Goal: Information Seeking & Learning: Check status

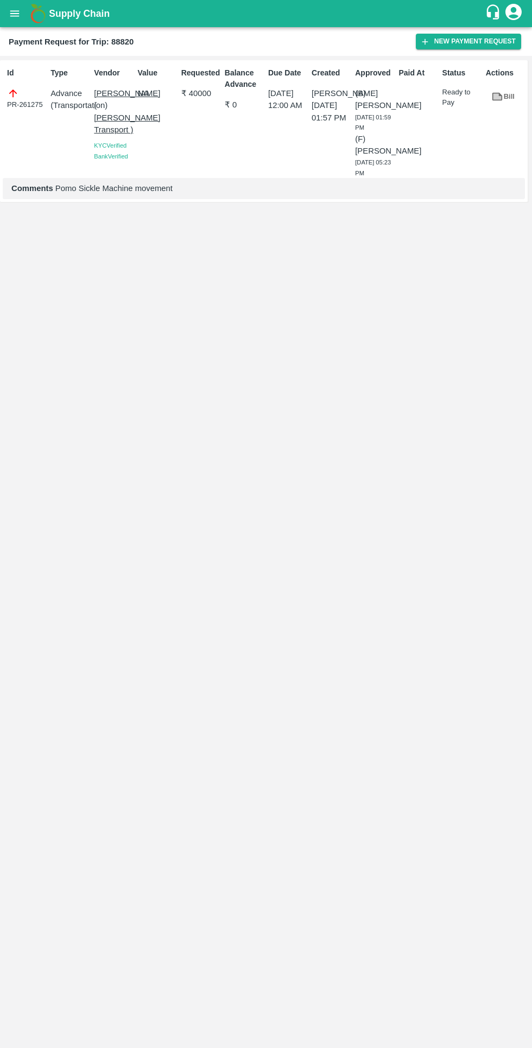
click at [15, 21] on button "open drawer" at bounding box center [14, 13] width 25 height 25
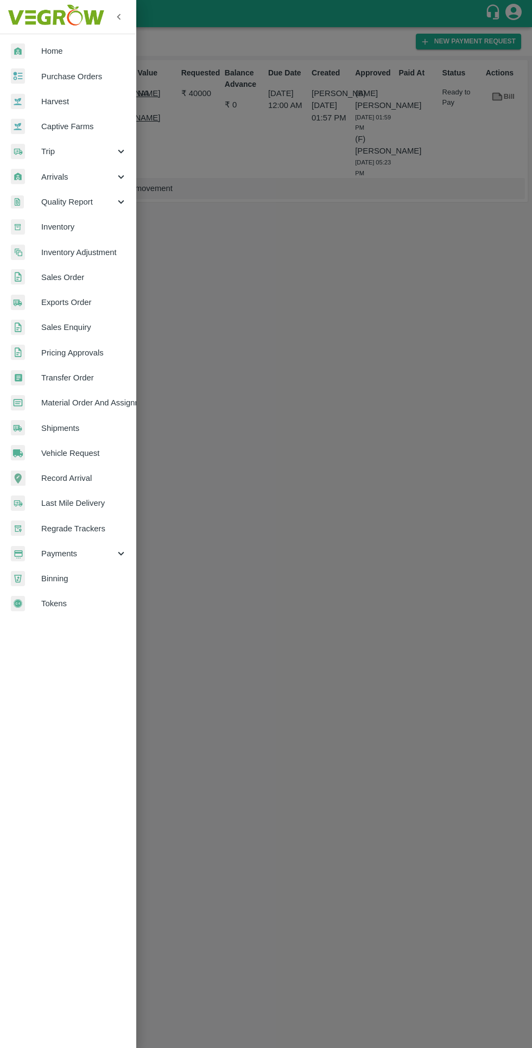
click at [79, 553] on span "Payments" at bounding box center [78, 554] width 74 height 12
click at [65, 582] on span "My Payment Requests" at bounding box center [88, 578] width 77 height 12
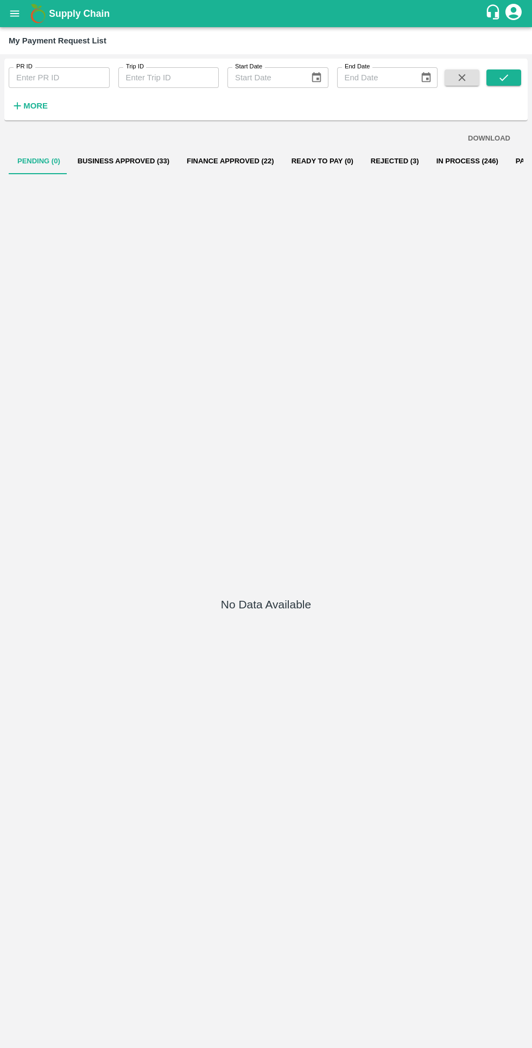
click at [203, 168] on button "Finance Approved (22)" at bounding box center [230, 161] width 105 height 26
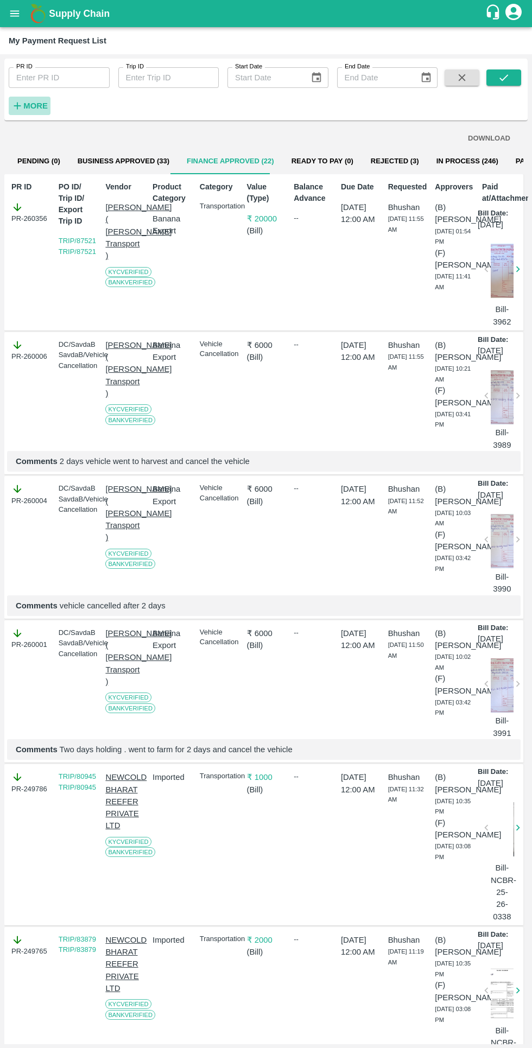
click at [38, 106] on strong "More" at bounding box center [35, 105] width 24 height 9
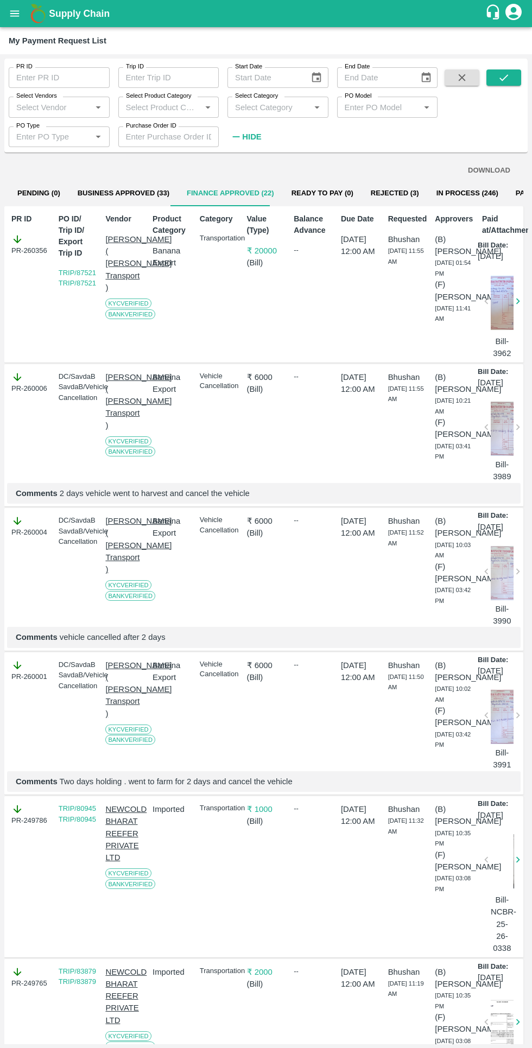
click at [56, 78] on input "PR ID" at bounding box center [59, 77] width 101 height 21
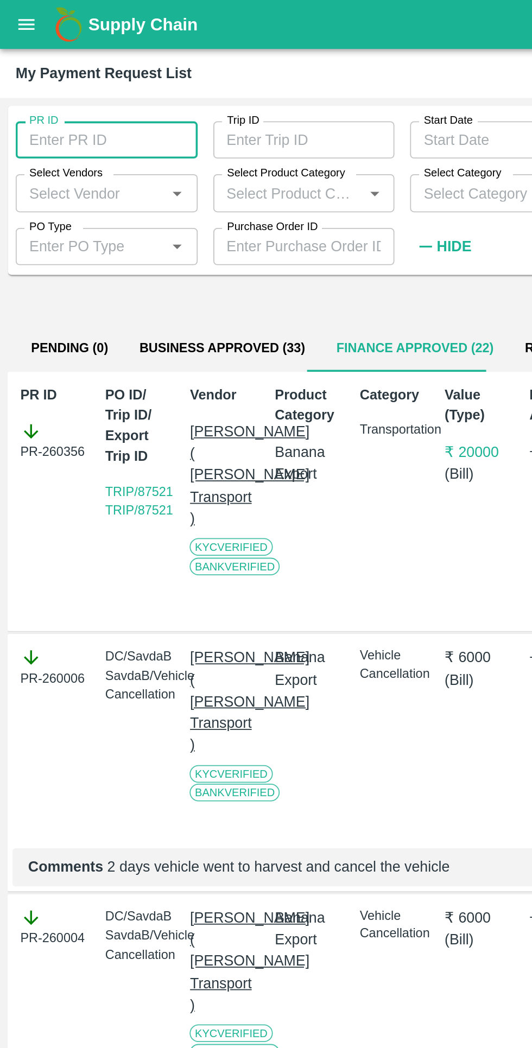
click at [57, 106] on input "Select Vendors" at bounding box center [50, 107] width 77 height 14
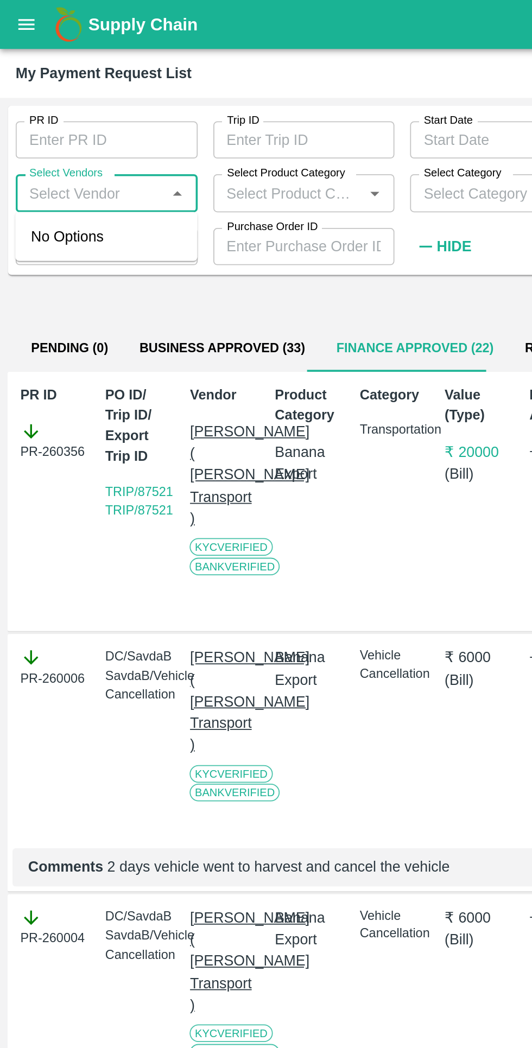
type input "n"
type input "[MEDICAL_DATA]"
type input "बाळ"
click at [37, 135] on div "[PERSON_NAME]-Transporter" at bounding box center [61, 137] width 79 height 24
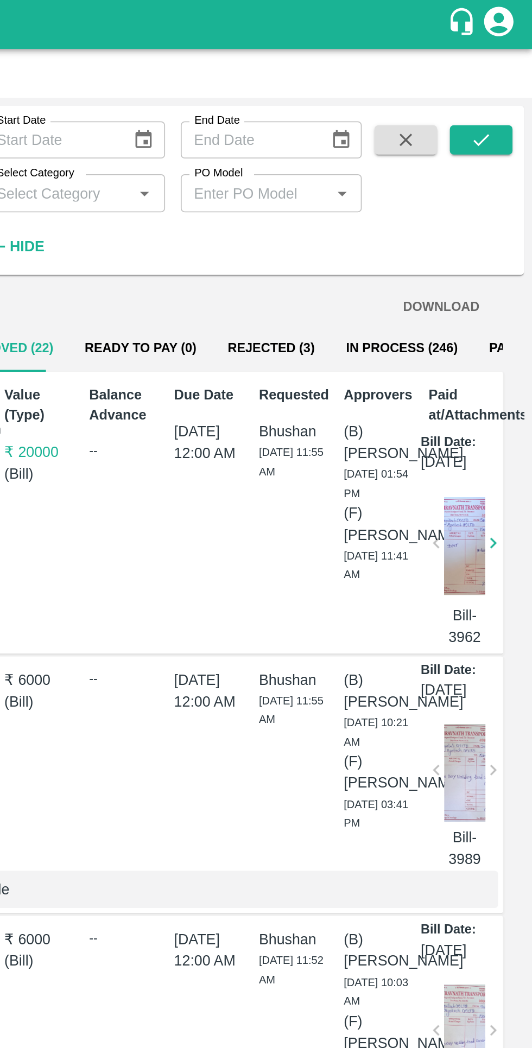
type input "[PERSON_NAME]-Transporter"
click at [495, 82] on button "submit" at bounding box center [503, 77] width 35 height 16
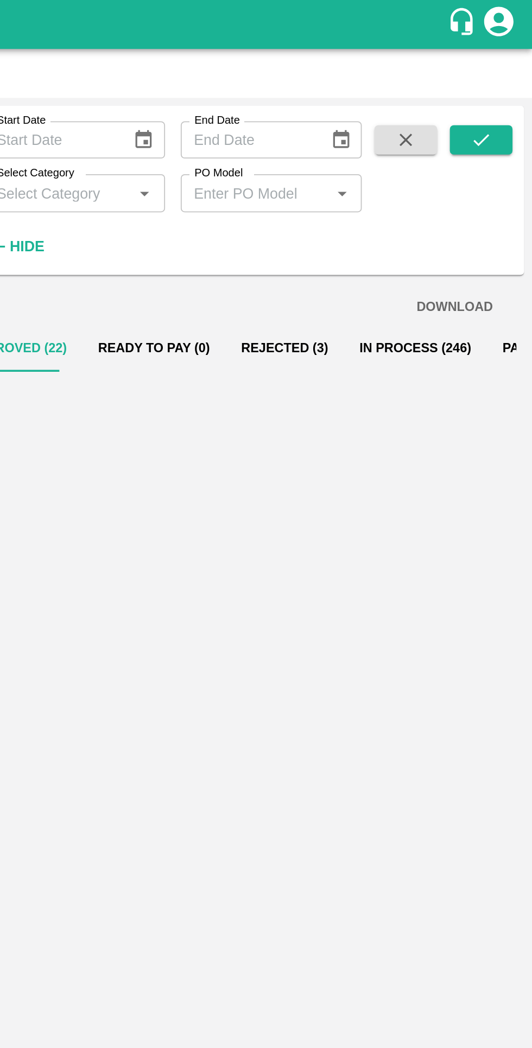
scroll to position [0, 0]
click at [455, 195] on button "In Process (61)" at bounding box center [456, 193] width 75 height 26
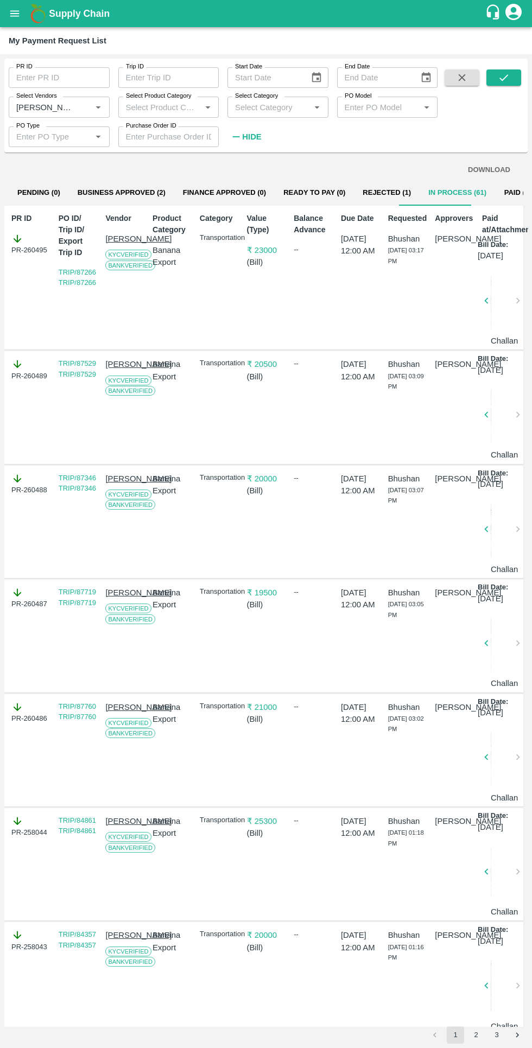
scroll to position [1, 0]
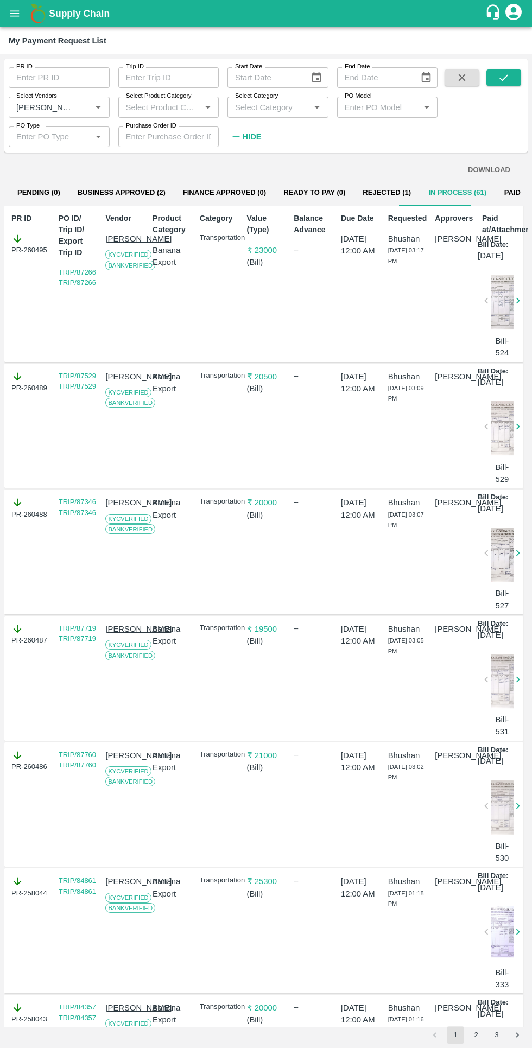
click at [62, 107] on input "Select Vendors" at bounding box center [43, 107] width 62 height 14
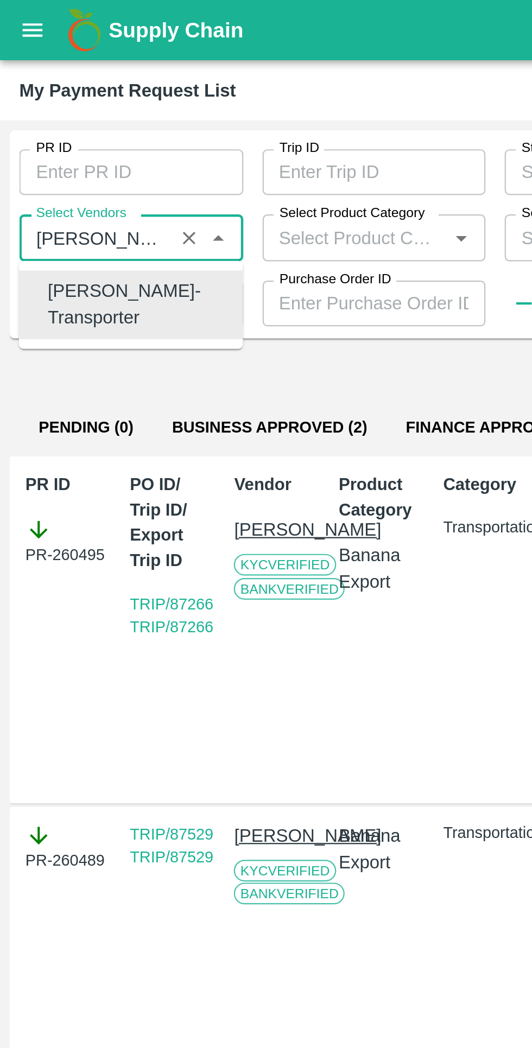
click at [85, 106] on icon "Clear" at bounding box center [85, 107] width 6 height 6
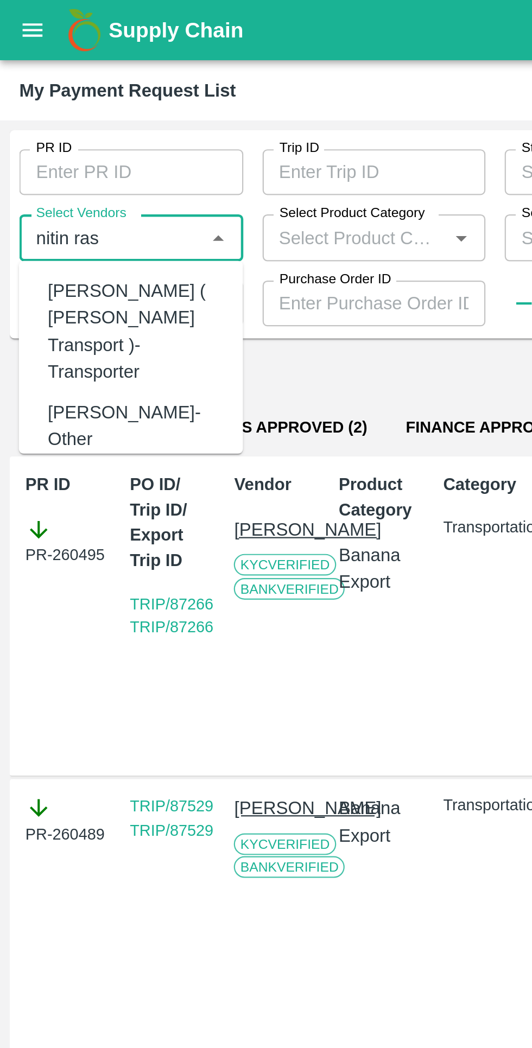
click at [65, 141] on div "[PERSON_NAME] ( [PERSON_NAME] Transport )-Transporter" at bounding box center [61, 149] width 79 height 48
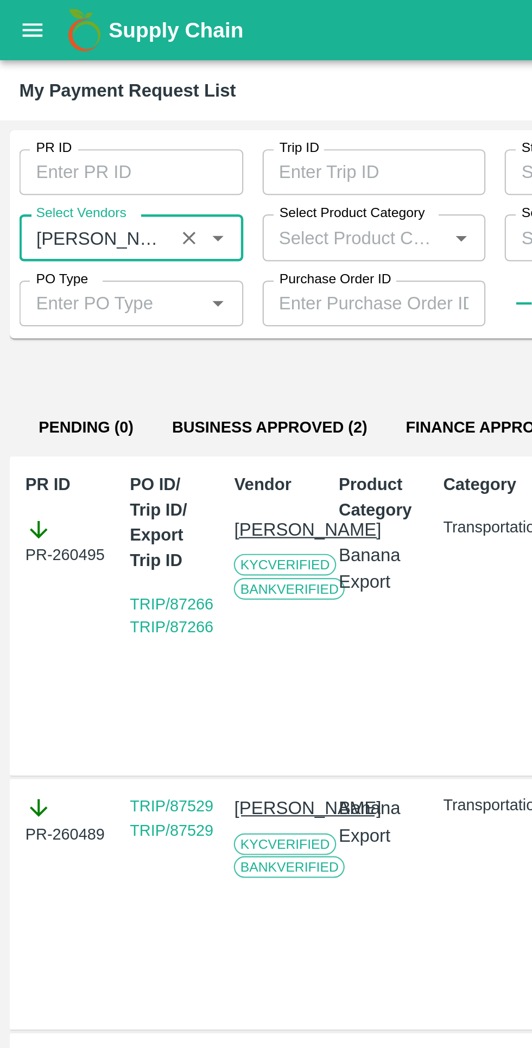
type input "[PERSON_NAME] ( [PERSON_NAME] Transport )-Transporter"
click at [61, 136] on input "PO Type" at bounding box center [50, 137] width 77 height 14
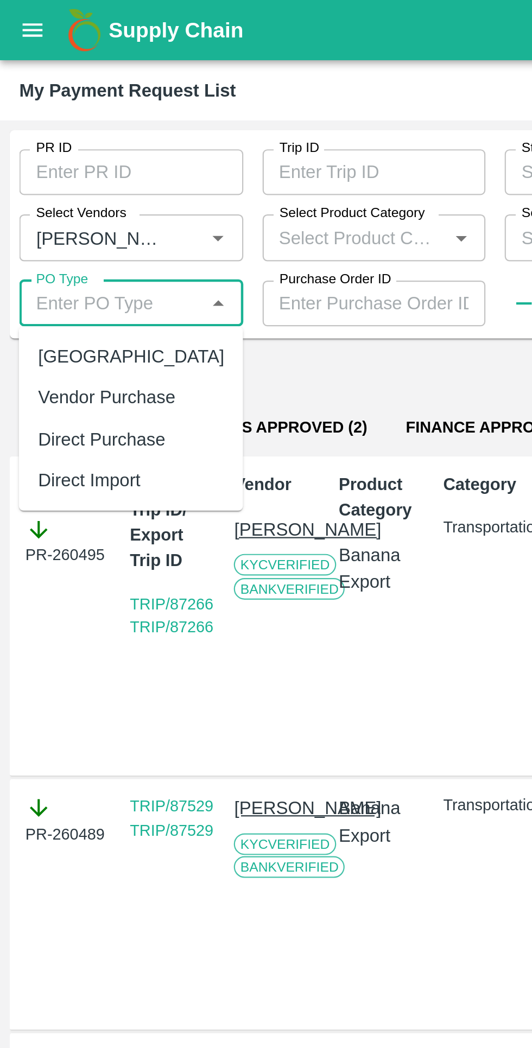
scroll to position [1, 8]
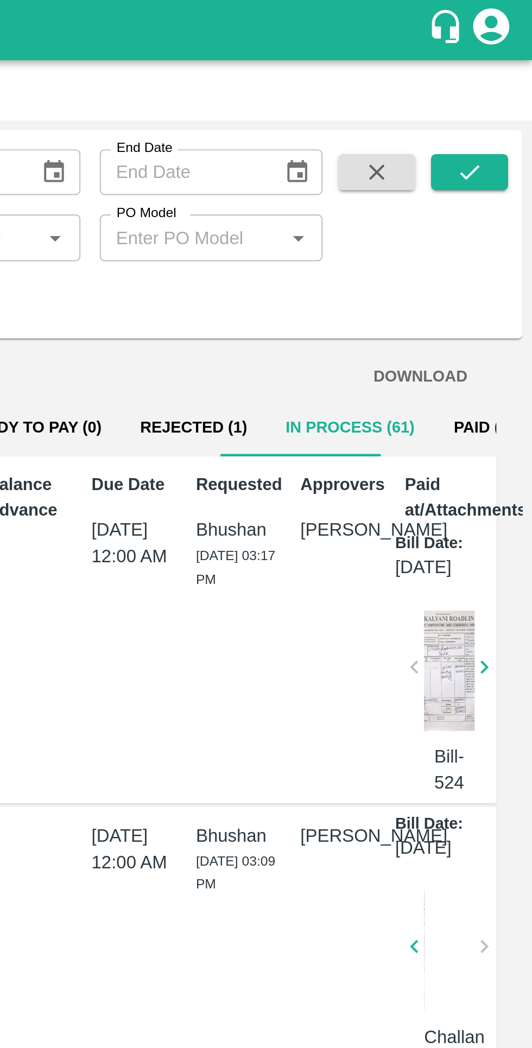
click at [500, 84] on button "submit" at bounding box center [503, 77] width 35 height 16
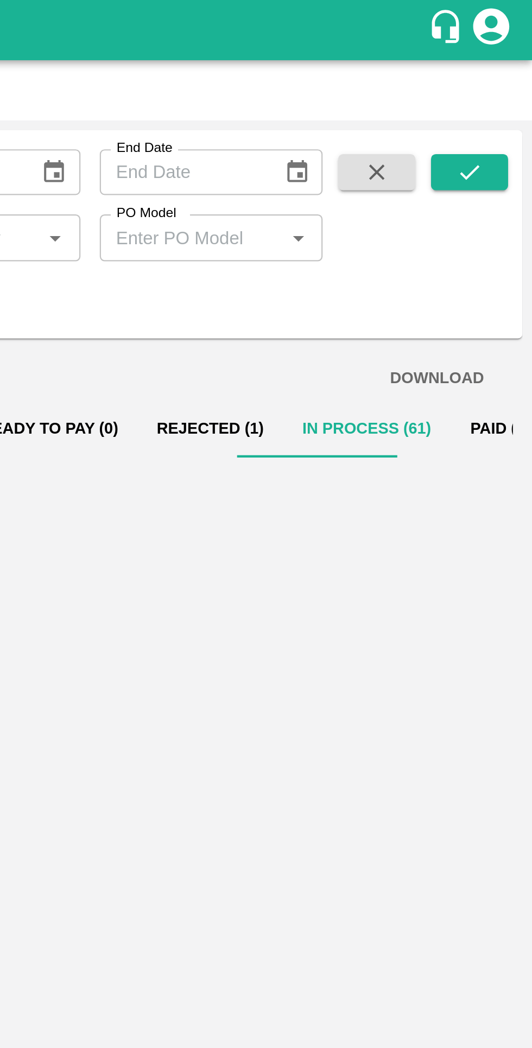
scroll to position [0, 0]
